Goal: Check status: Verify the current state of an ongoing process or item

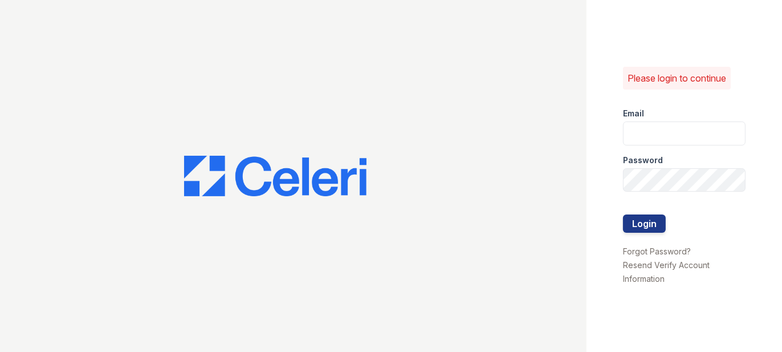
type input "prescottpark2@cafmanagement.com"
click at [632, 233] on div at bounding box center [684, 237] width 122 height 11
click at [632, 224] on button "Login" at bounding box center [644, 223] width 43 height 18
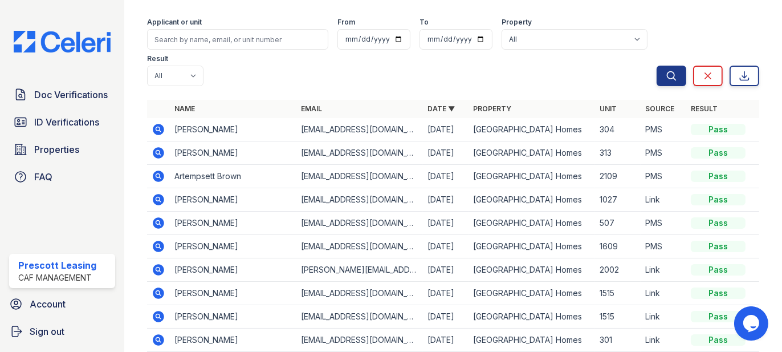
scroll to position [183, 0]
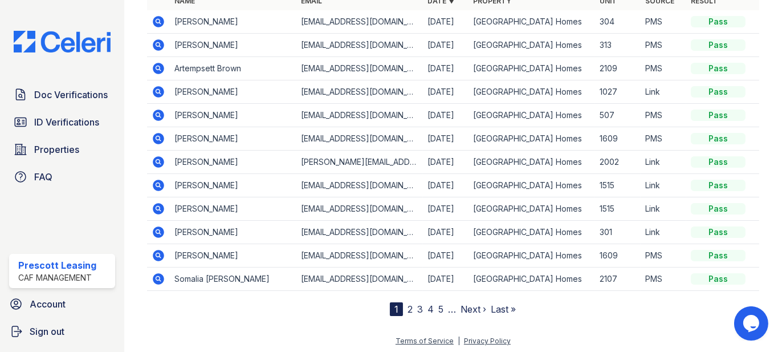
click at [160, 273] on icon at bounding box center [158, 278] width 11 height 11
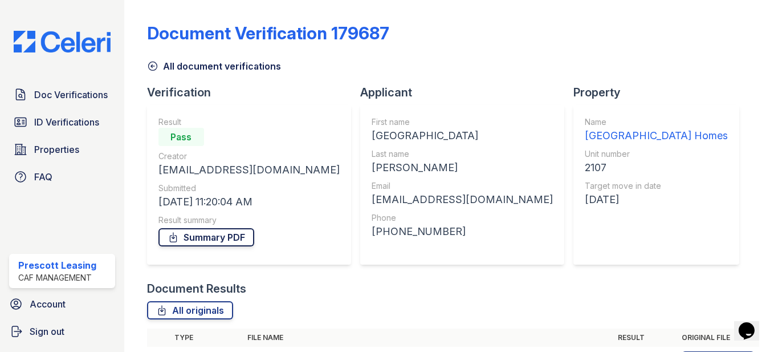
scroll to position [156, 0]
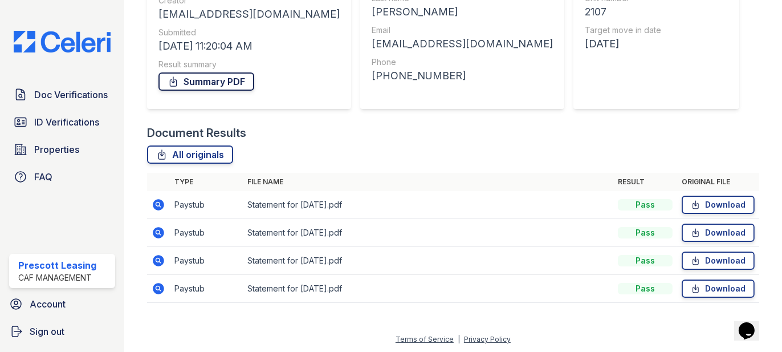
click at [238, 83] on link "Summary PDF" at bounding box center [206, 81] width 96 height 18
click at [160, 287] on icon at bounding box center [158, 288] width 11 height 11
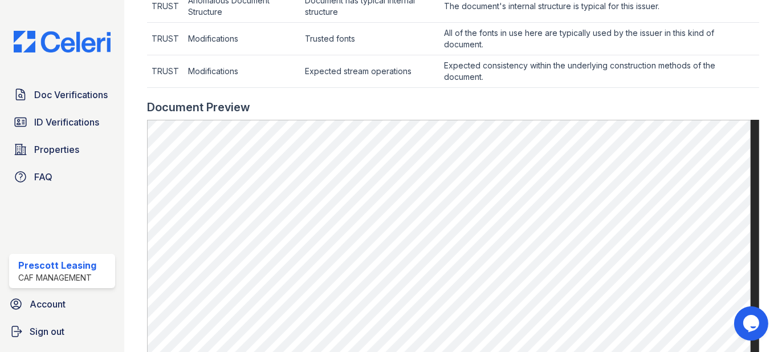
scroll to position [605, 0]
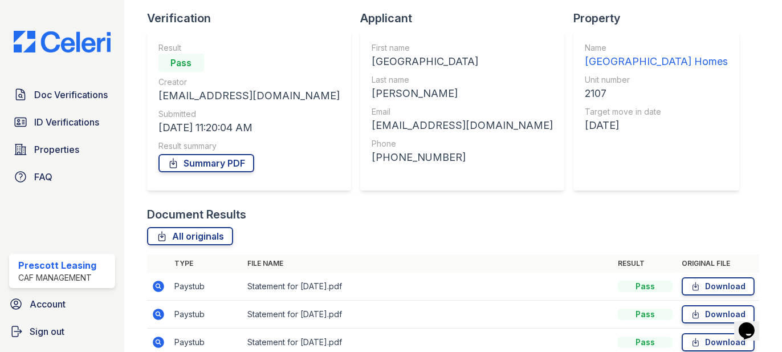
scroll to position [156, 0]
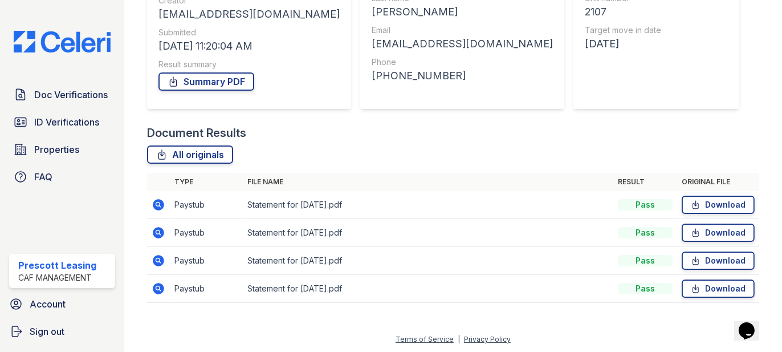
click at [158, 264] on icon at bounding box center [158, 260] width 11 height 11
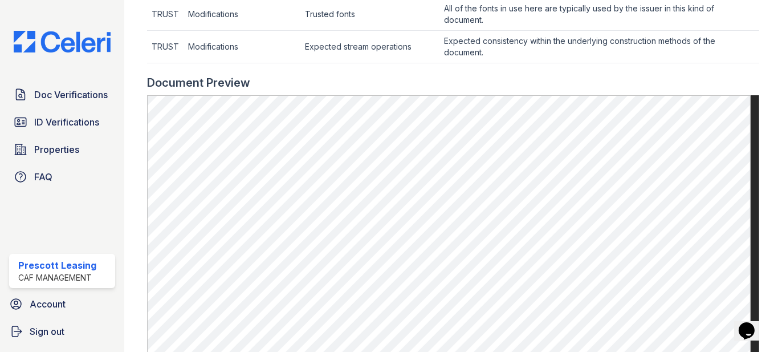
scroll to position [513, 0]
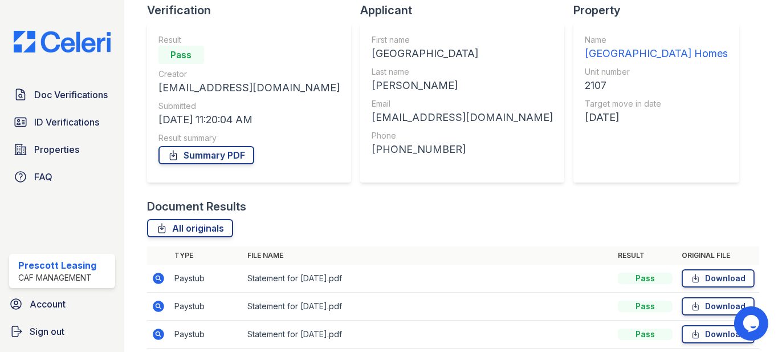
scroll to position [156, 0]
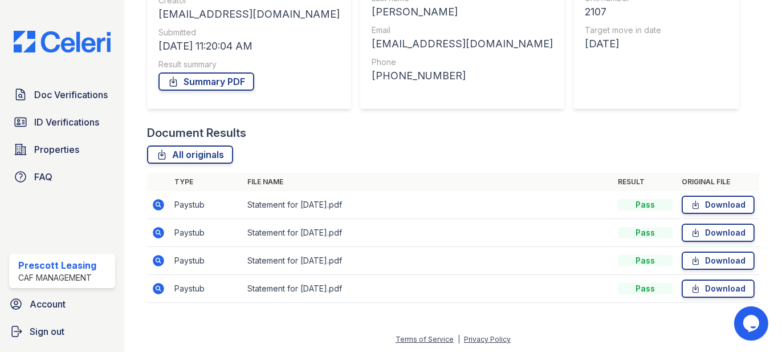
click at [161, 228] on icon at bounding box center [158, 232] width 11 height 11
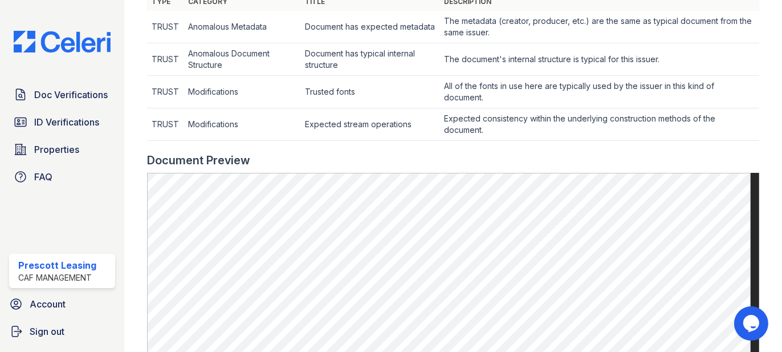
scroll to position [399, 0]
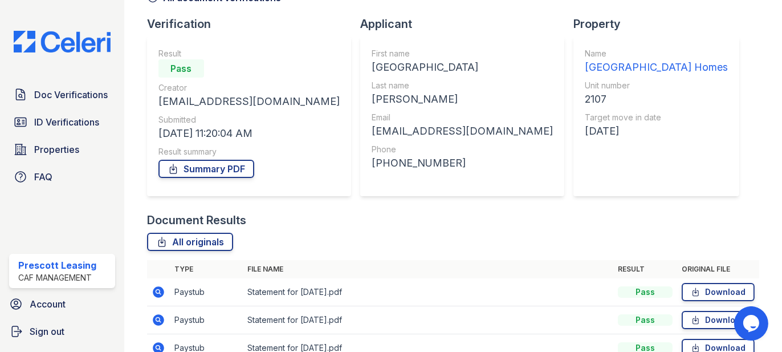
scroll to position [156, 0]
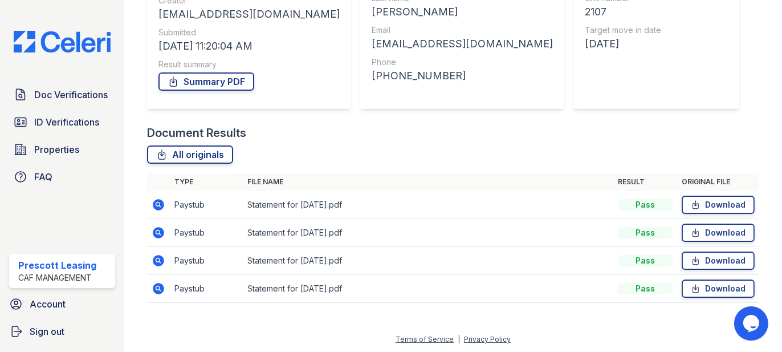
drag, startPoint x: 160, startPoint y: 204, endPoint x: 234, endPoint y: 197, distance: 75.0
click at [160, 204] on icon at bounding box center [158, 204] width 11 height 11
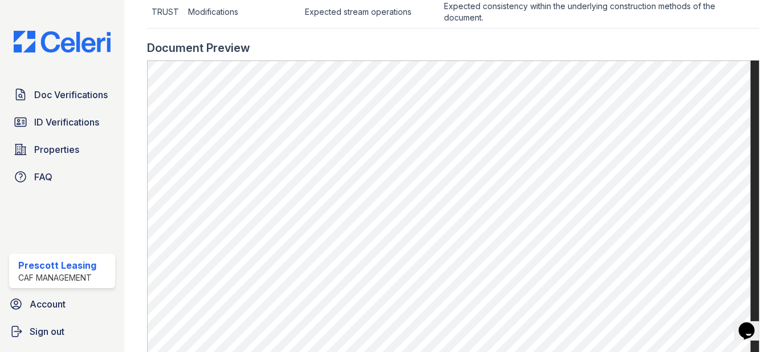
scroll to position [513, 0]
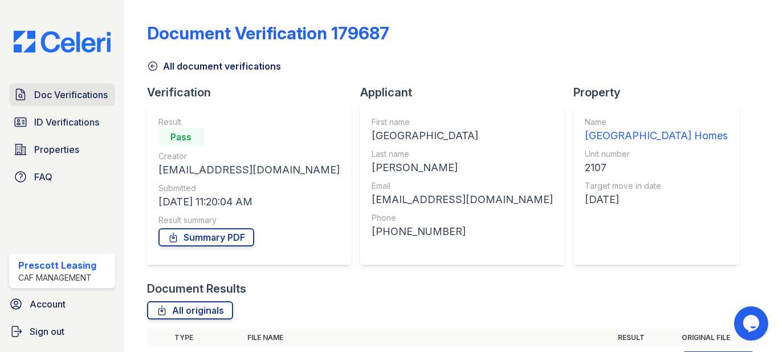
click at [83, 92] on span "Doc Verifications" at bounding box center [70, 95] width 73 height 14
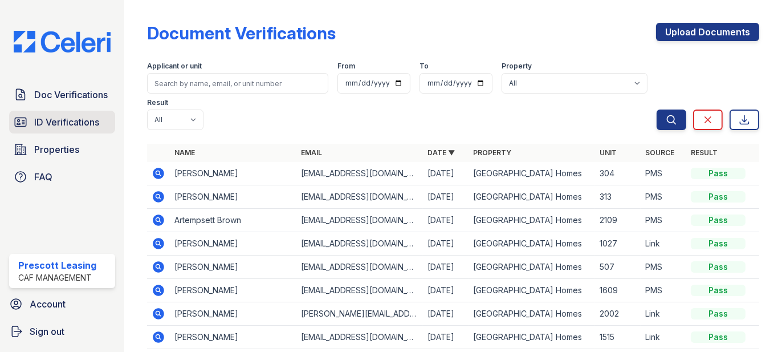
click at [68, 119] on span "ID Verifications" at bounding box center [66, 122] width 65 height 14
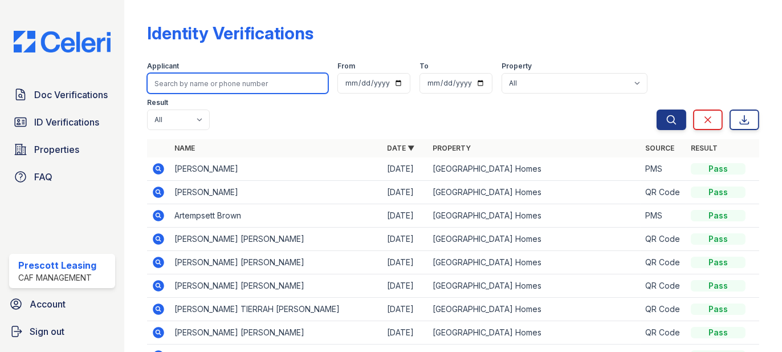
click at [205, 89] on input "search" at bounding box center [237, 83] width 181 height 21
type input "howard"
click at [656, 109] on button "Search" at bounding box center [671, 119] width 30 height 21
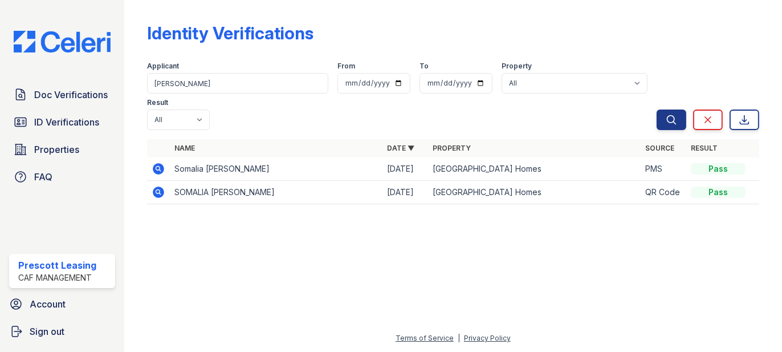
click at [158, 190] on icon at bounding box center [157, 191] width 3 height 3
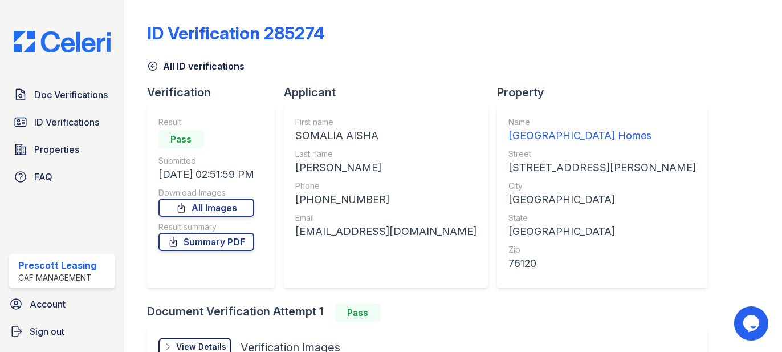
scroll to position [57, 0]
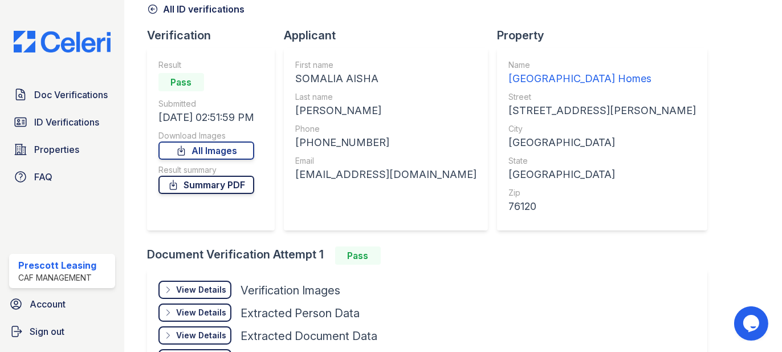
click at [186, 192] on link "Summary PDF" at bounding box center [206, 184] width 96 height 18
